Goal: Information Seeking & Learning: Learn about a topic

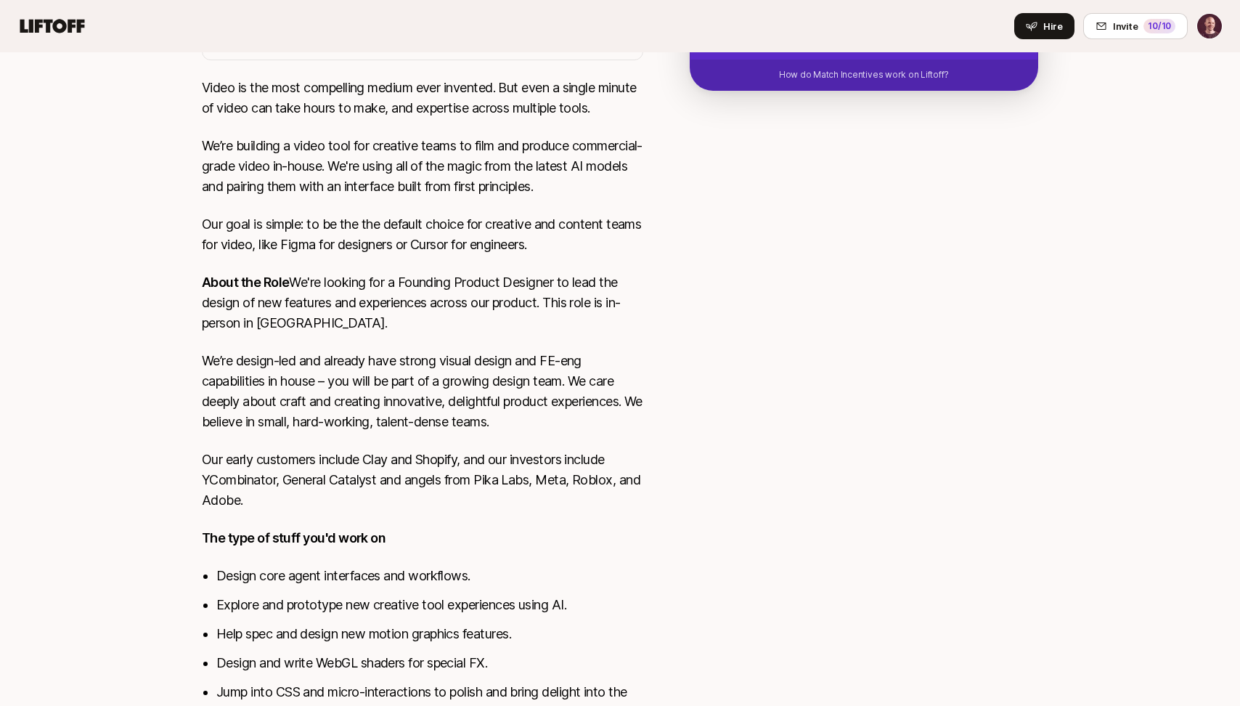
scroll to position [530, 0]
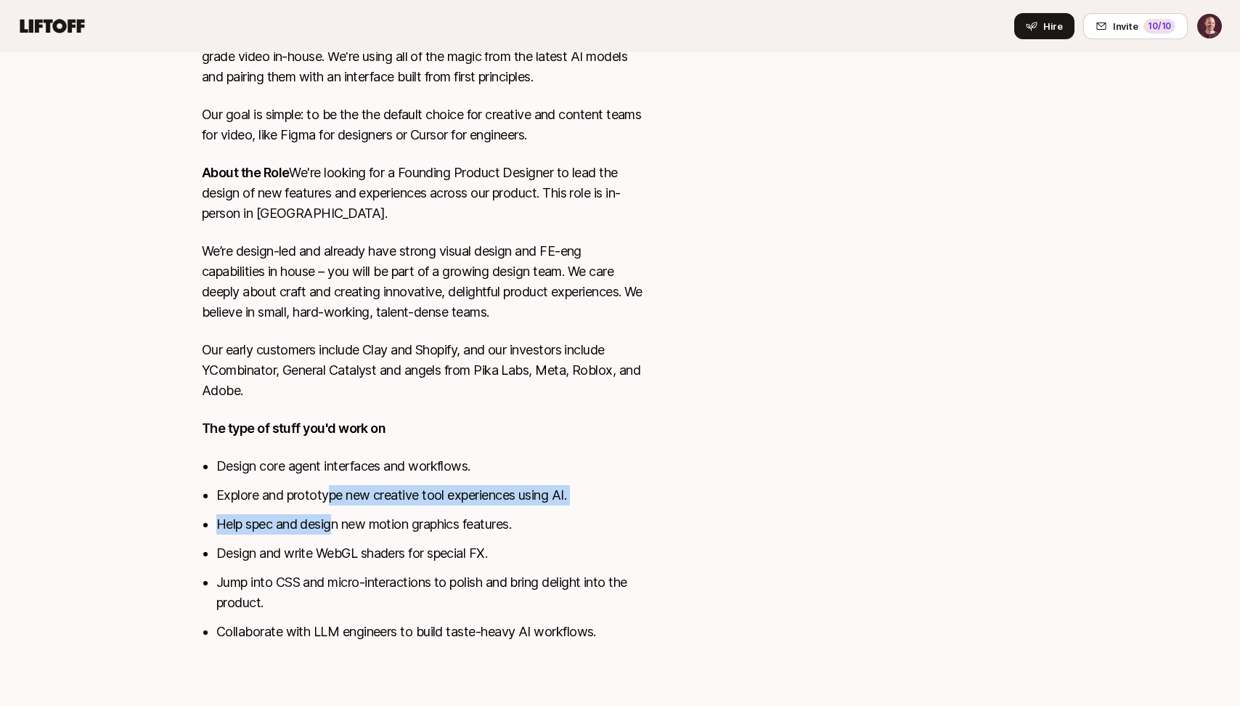
drag, startPoint x: 332, startPoint y: 489, endPoint x: 331, endPoint y: 522, distance: 32.7
click at [331, 522] on ul "Design core agent interfaces and workflows. Explore and prototype new creative …" at bounding box center [429, 549] width 427 height 186
click at [331, 522] on li "Help spec and design new motion graphics features." at bounding box center [429, 524] width 427 height 20
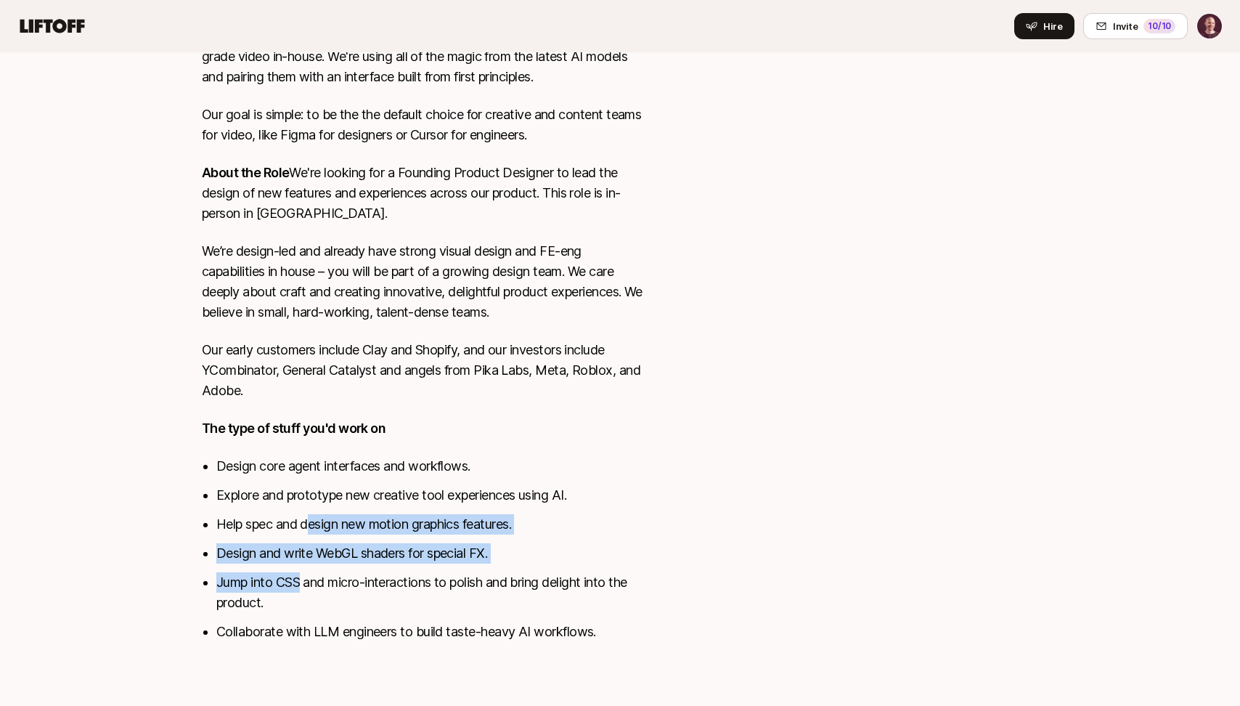
drag, startPoint x: 310, startPoint y: 527, endPoint x: 300, endPoint y: 578, distance: 51.8
click at [300, 578] on ul "Design core agent interfaces and workflows. Explore and prototype new creative …" at bounding box center [429, 549] width 427 height 186
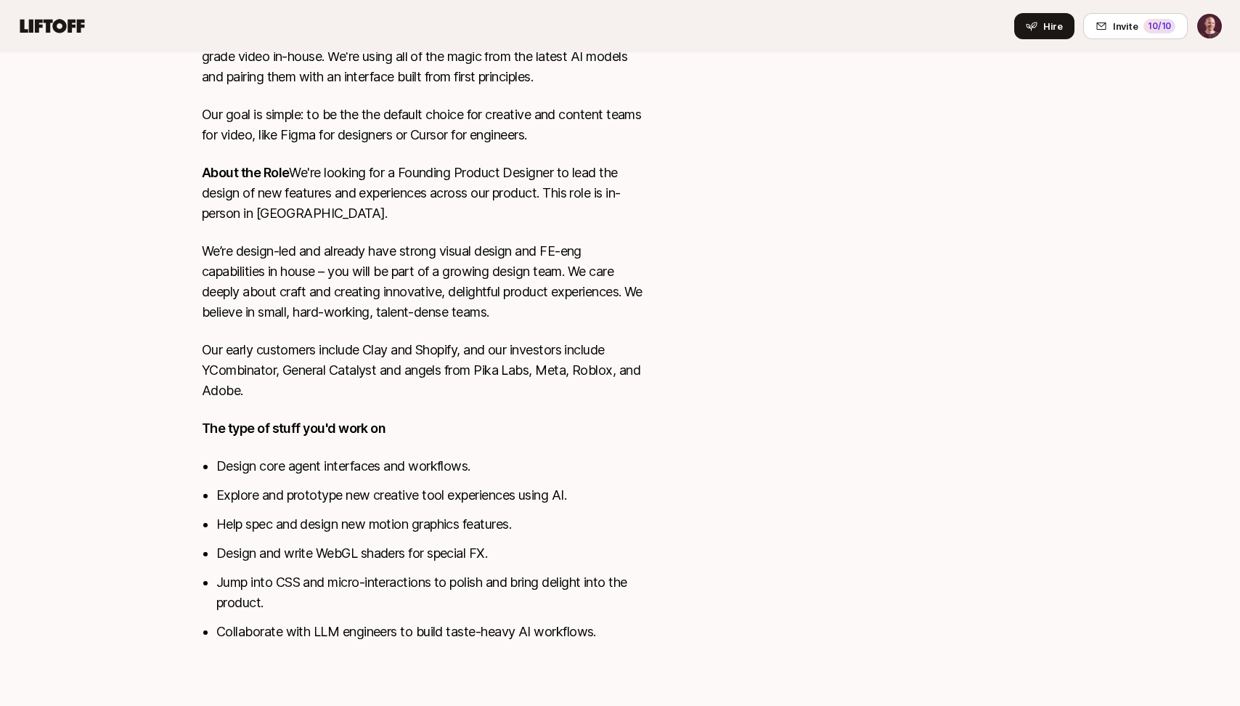
click at [350, 588] on li "Jump into CSS and micro-interactions to polish and bring delight into the produ…" at bounding box center [429, 592] width 427 height 41
click at [327, 633] on li "Collaborate with LLM engineers to build taste-heavy AI workflows." at bounding box center [429, 631] width 427 height 20
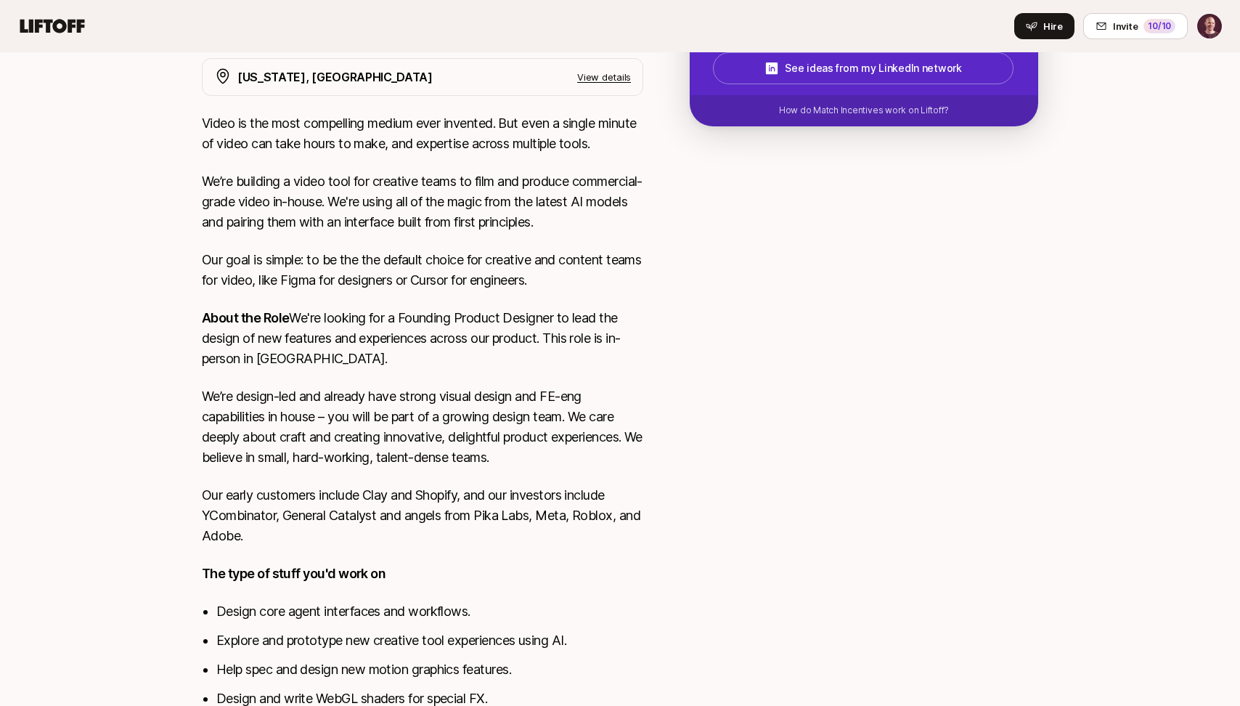
scroll to position [0, 0]
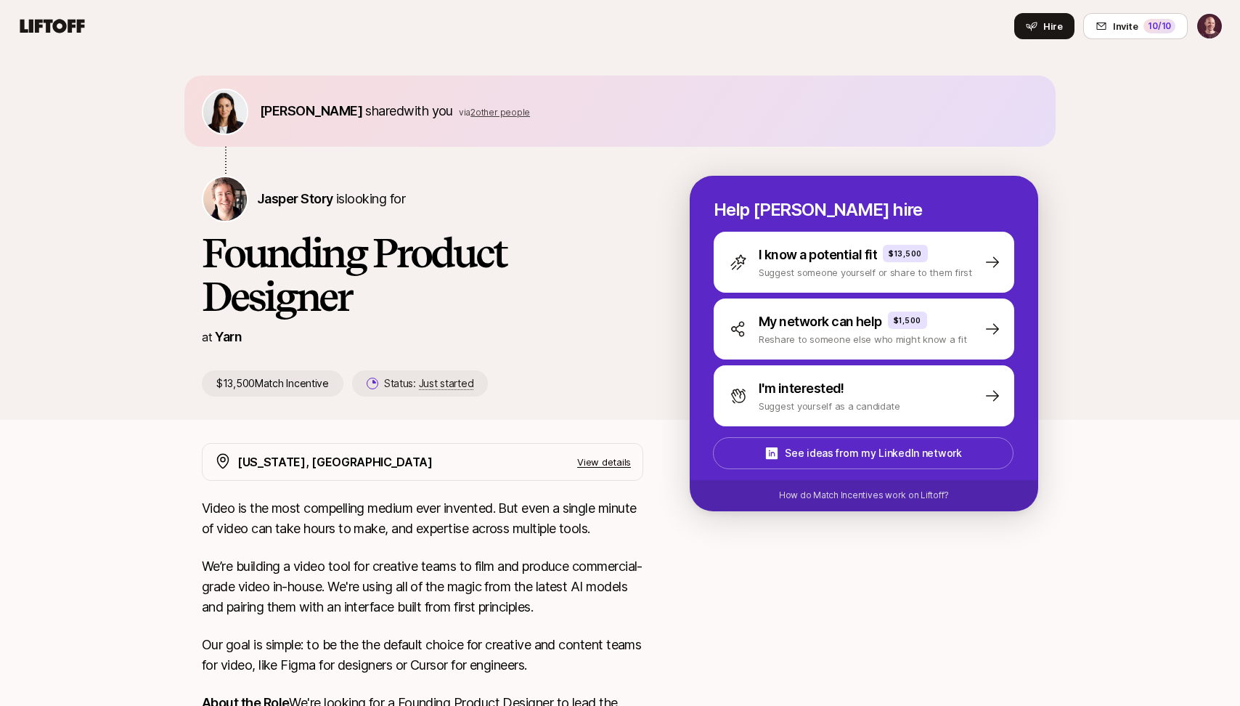
click at [163, 468] on div "[PERSON_NAME] shared with you via 2 other people [PERSON_NAME] Story is looking…" at bounding box center [620, 638] width 1240 height 1172
click at [228, 338] on link "Yarn" at bounding box center [228, 336] width 27 height 15
